Goal: Transaction & Acquisition: Purchase product/service

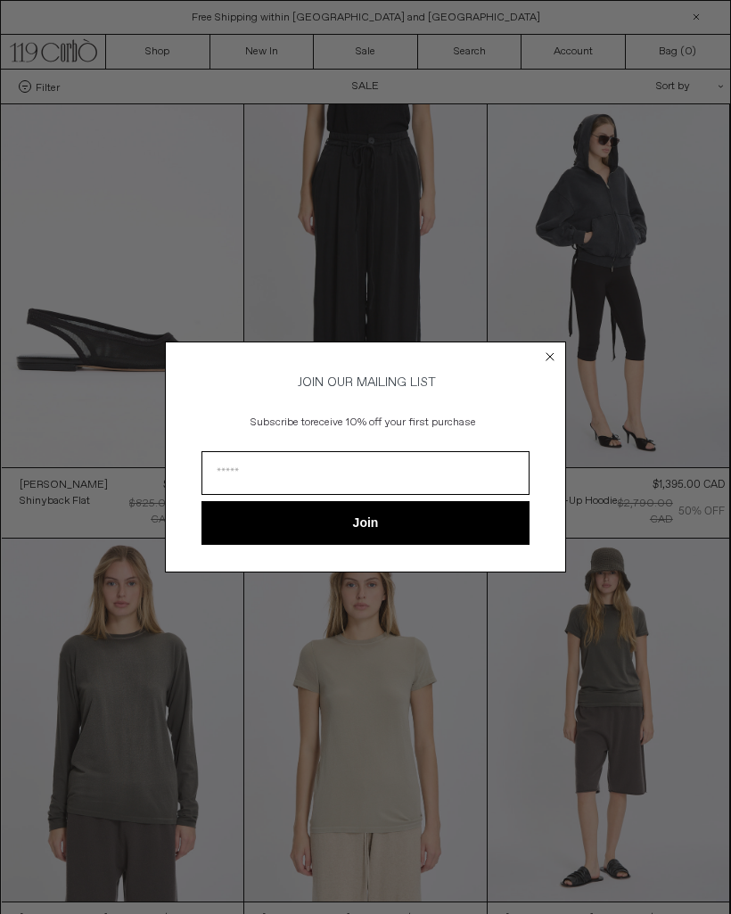
click at [557, 342] on form "JOIN OUR MAILING LIST Subscribe to receive 10% off your first purchase Join ***…" at bounding box center [365, 456] width 401 height 230
click at [558, 351] on circle "Close dialog" at bounding box center [550, 357] width 17 height 17
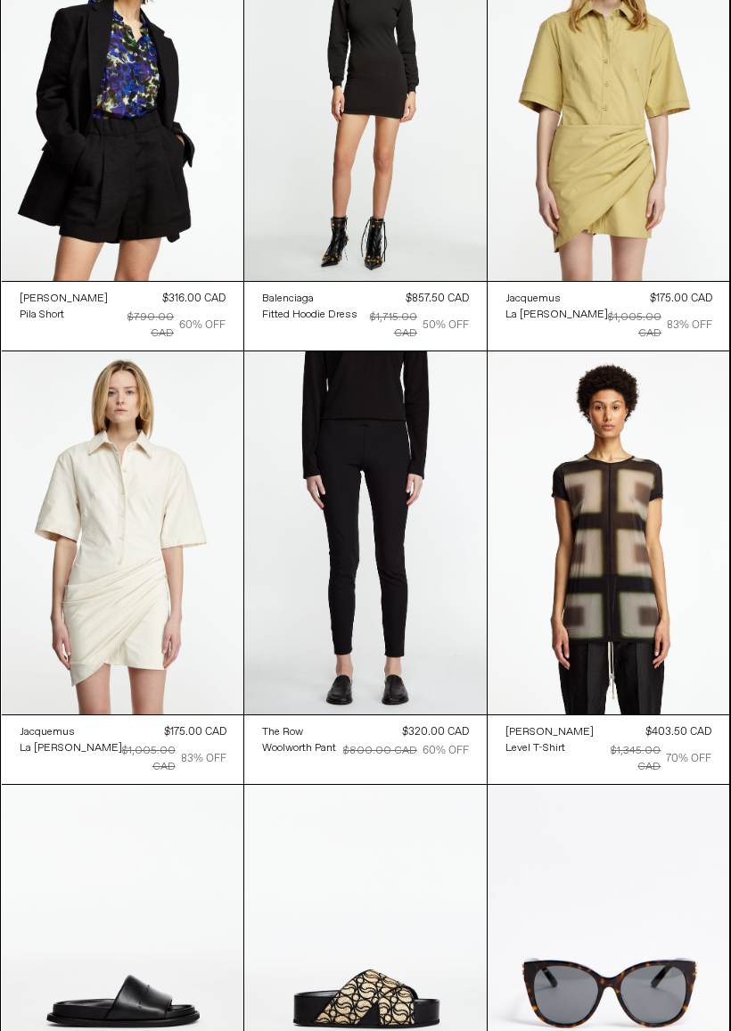
scroll to position [32716, 0]
click at [382, 785] on at bounding box center [365, 967] width 242 height 364
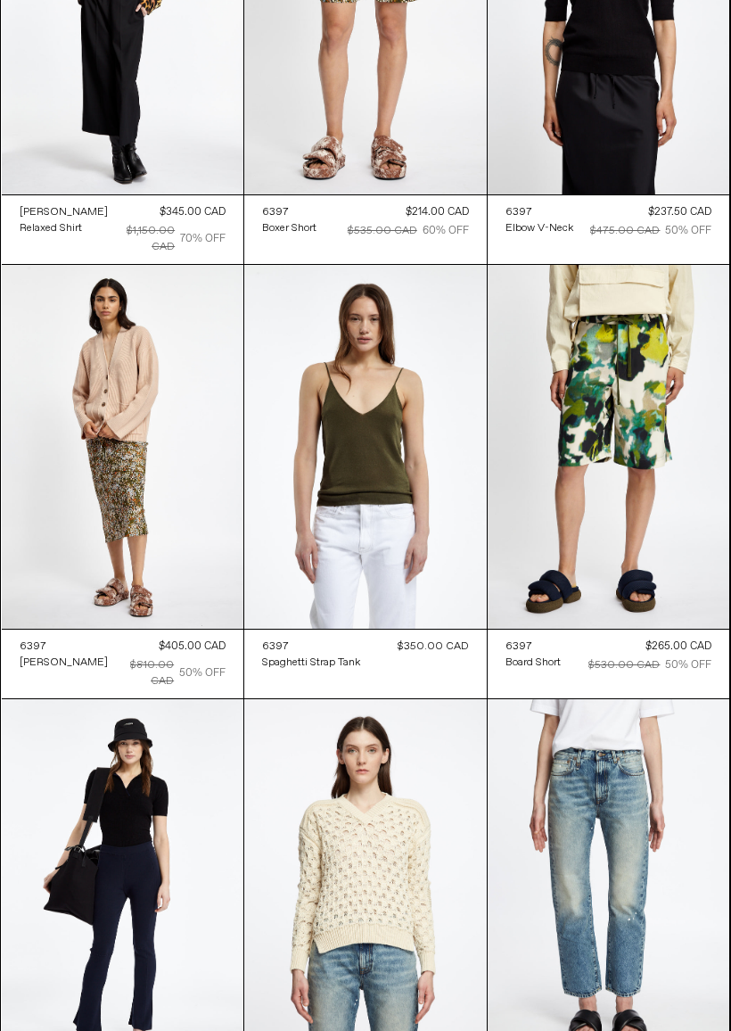
scroll to position [36706, 0]
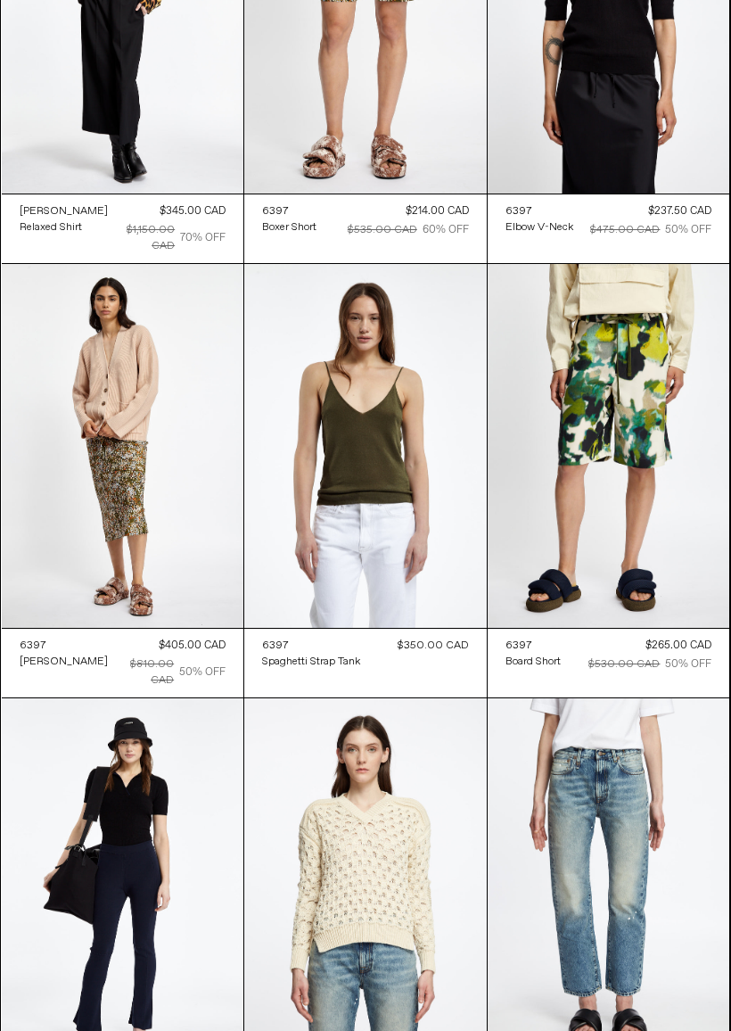
click at [399, 698] on at bounding box center [365, 880] width 242 height 364
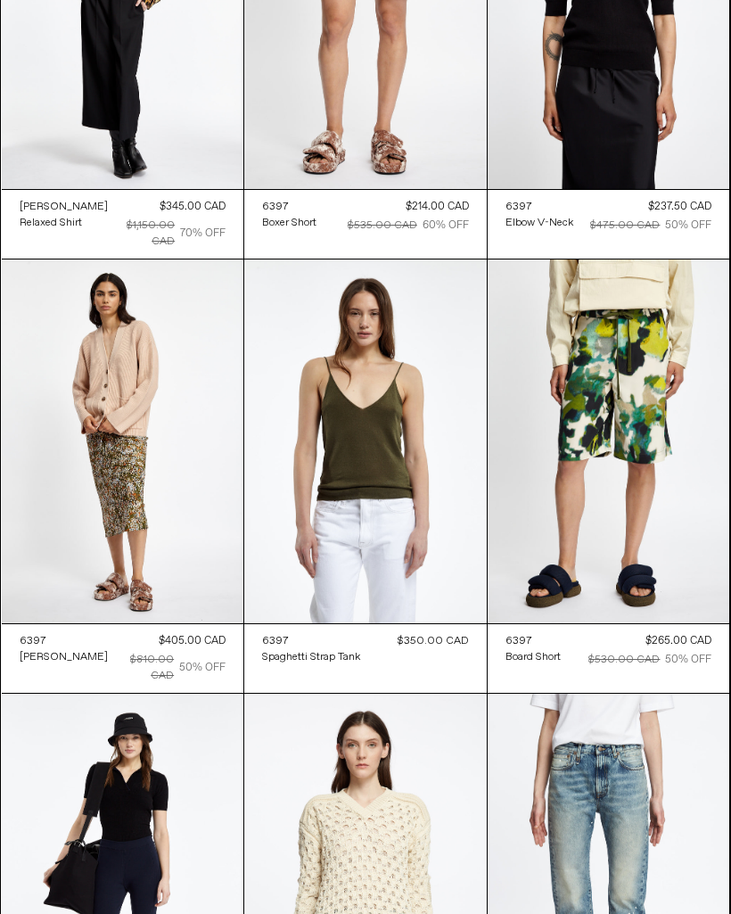
scroll to position [36710, 0]
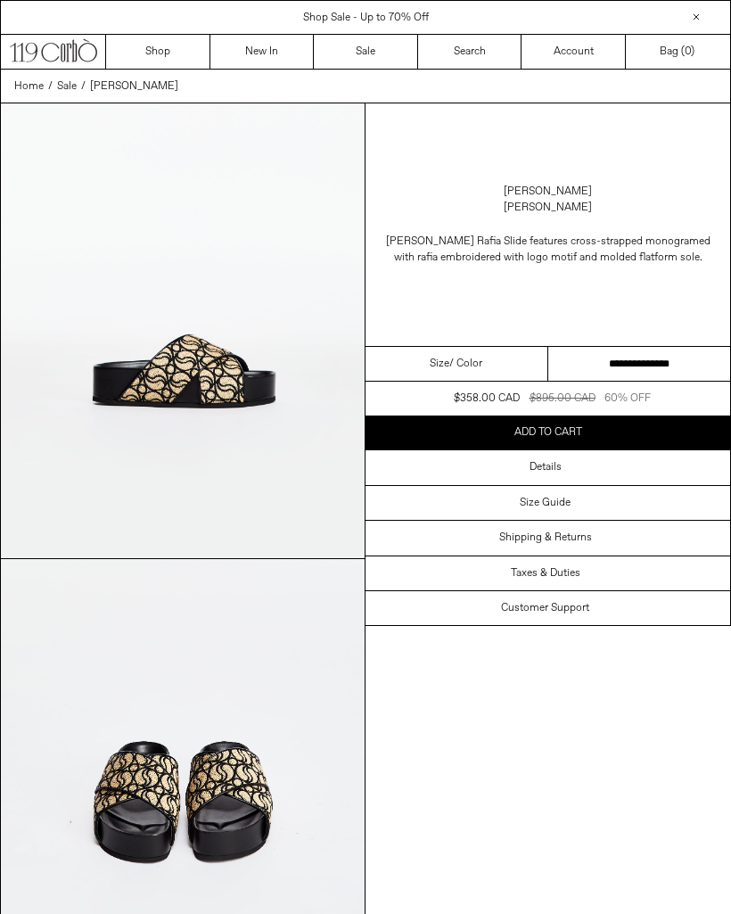
click at [283, 738] on img at bounding box center [183, 786] width 364 height 455
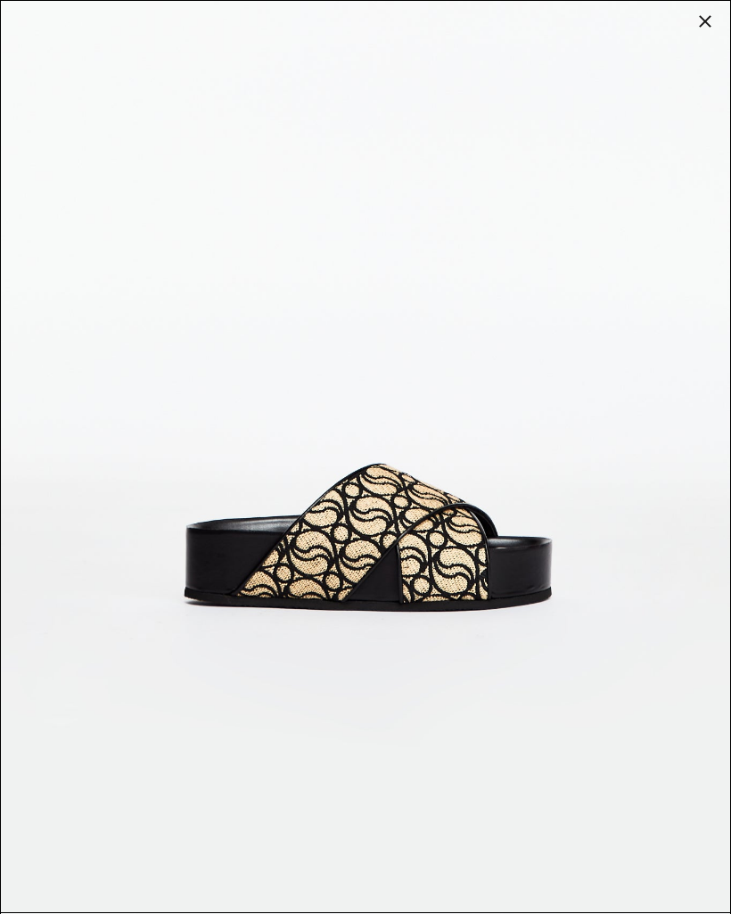
click at [705, 27] on div at bounding box center [705, 21] width 25 height 25
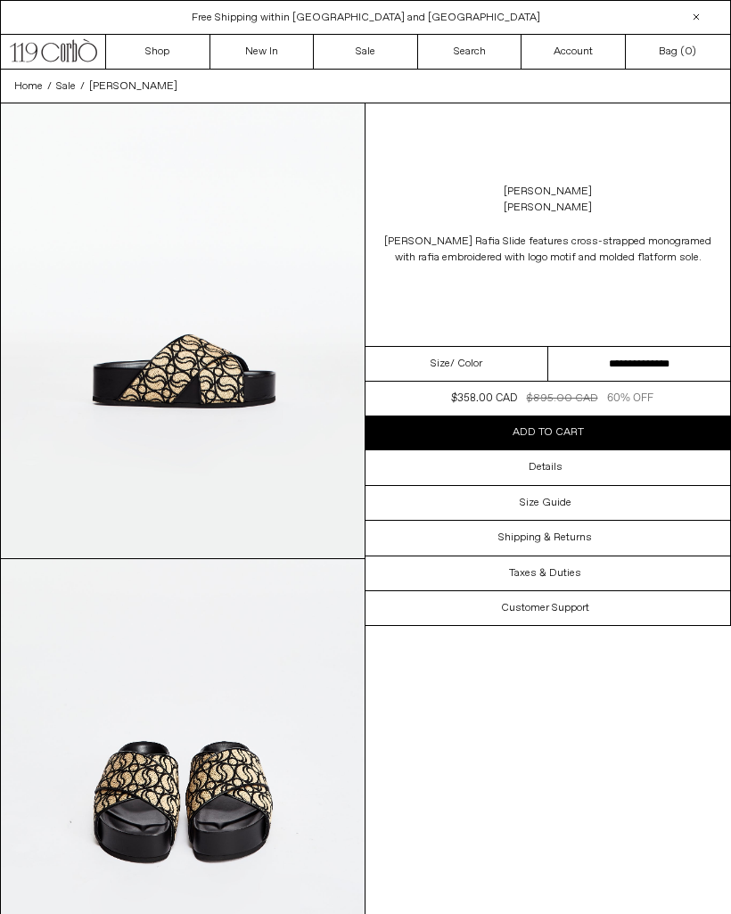
click at [236, 831] on img at bounding box center [183, 786] width 364 height 455
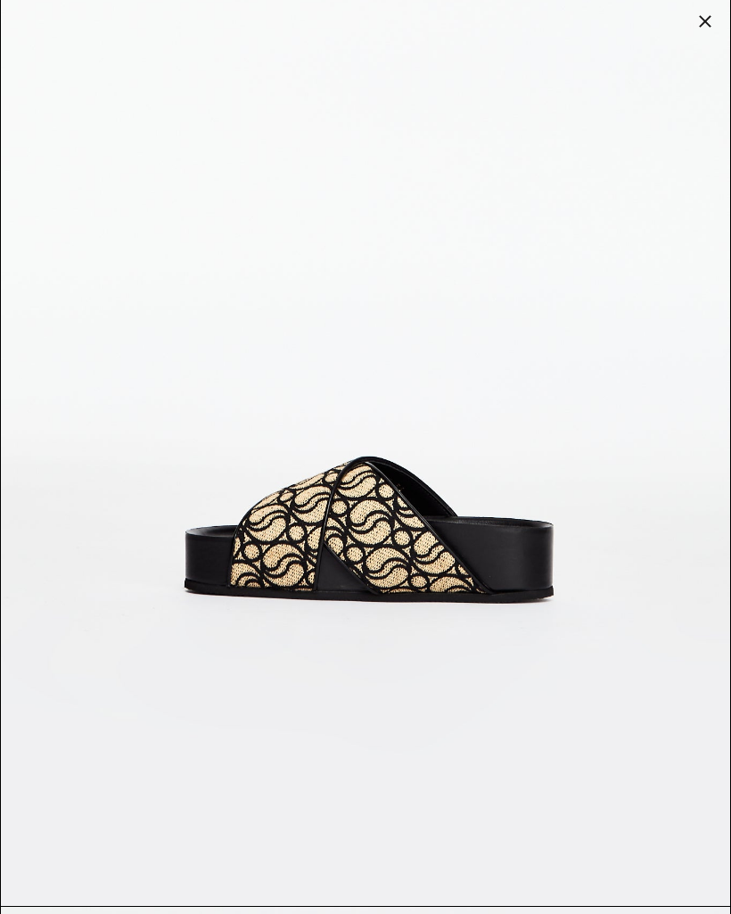
scroll to position [1812, 0]
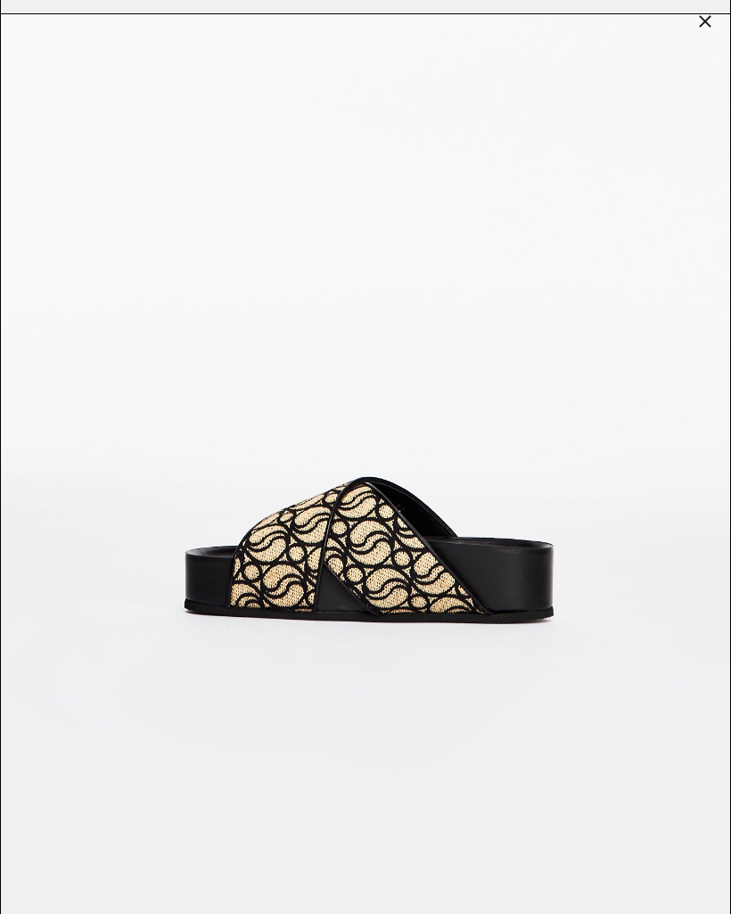
click at [706, 12] on div at bounding box center [705, 21] width 25 height 25
